Goal: Check status

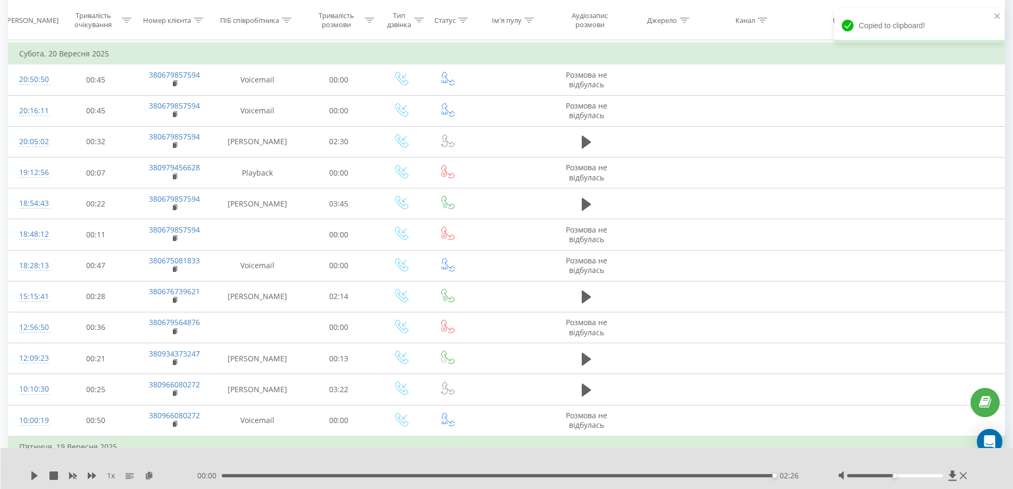
click at [285, 43] on td at bounding box center [257, 27] width 86 height 31
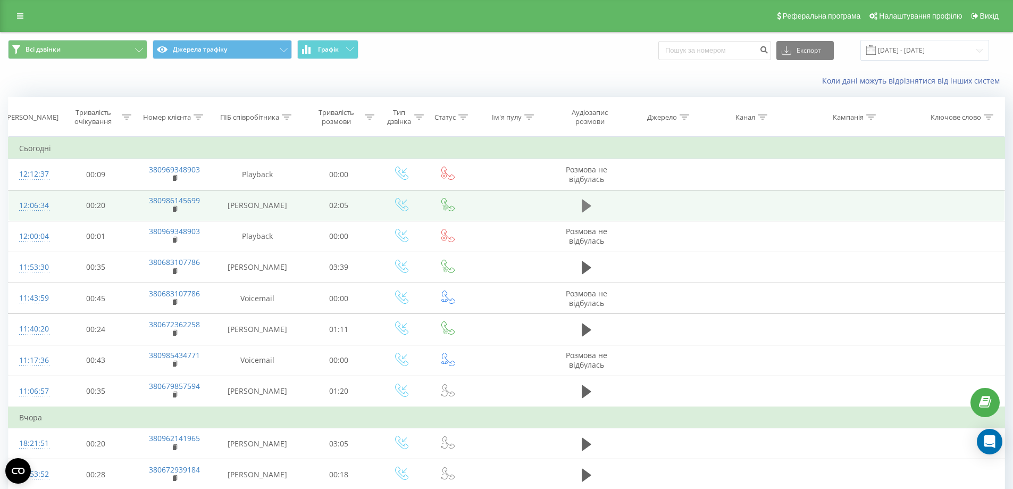
click at [585, 209] on icon at bounding box center [587, 205] width 10 height 13
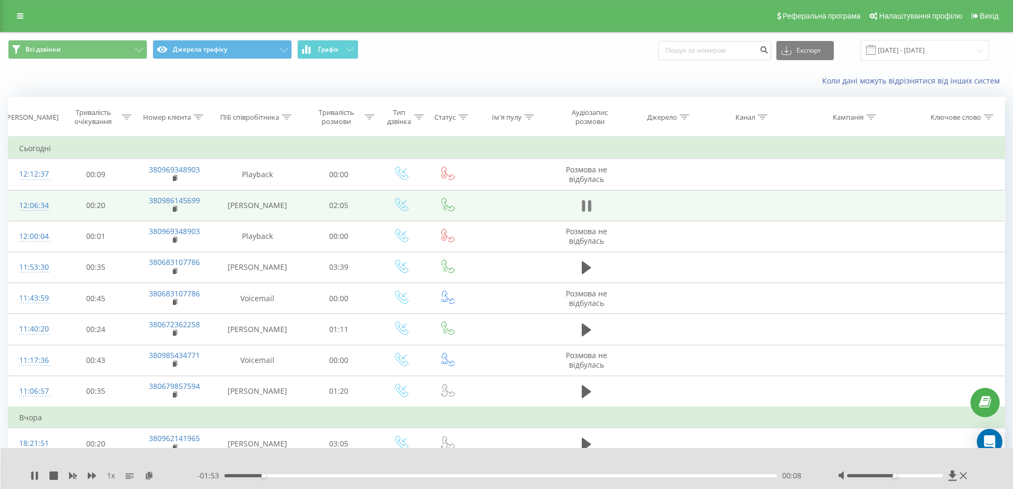
click at [589, 205] on icon at bounding box center [589, 206] width 3 height 12
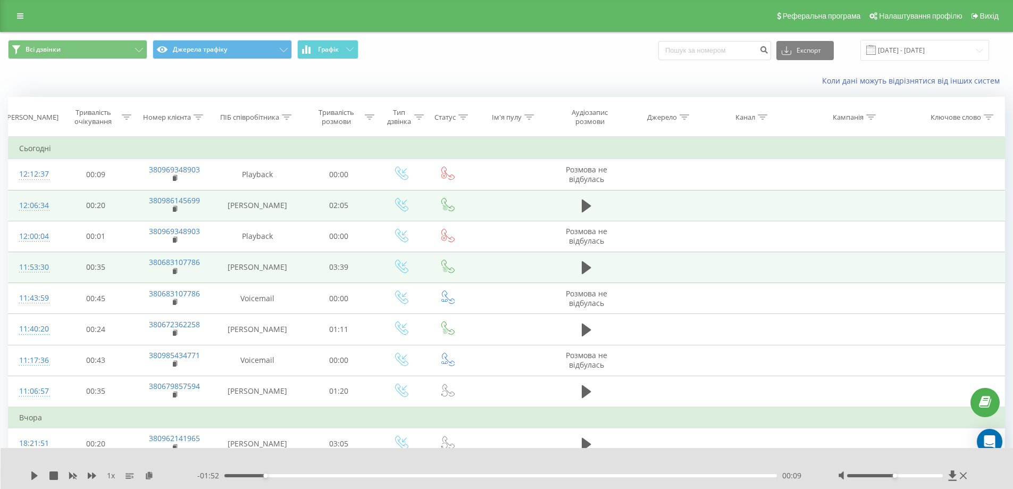
drag, startPoint x: 584, startPoint y: 271, endPoint x: 575, endPoint y: 271, distance: 9.1
click at [584, 271] on icon at bounding box center [587, 267] width 10 height 13
click at [171, 272] on td "380683107786" at bounding box center [175, 267] width 80 height 31
click at [176, 272] on rect at bounding box center [174, 271] width 3 height 5
